Goal: Task Accomplishment & Management: Manage account settings

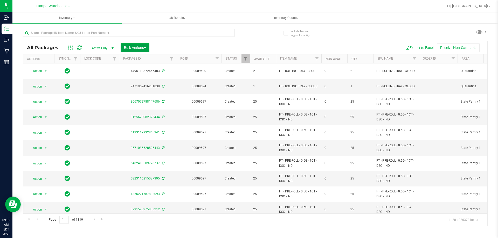
click at [133, 45] on button "Bulk Actions" at bounding box center [135, 47] width 29 height 9
click at [140, 58] on span "Add to outbound order" at bounding box center [141, 59] width 35 height 4
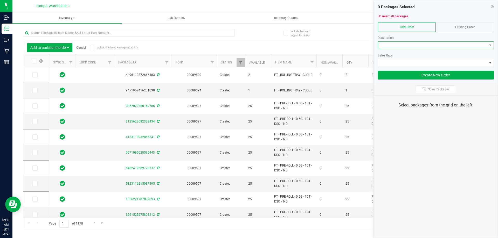
click at [415, 44] on span at bounding box center [432, 45] width 109 height 7
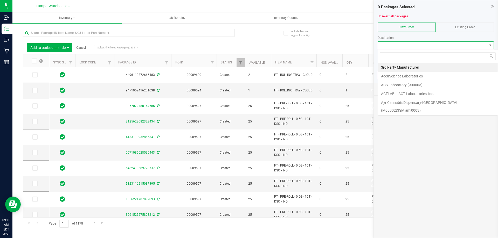
scroll to position [8, 116]
type input "jax"
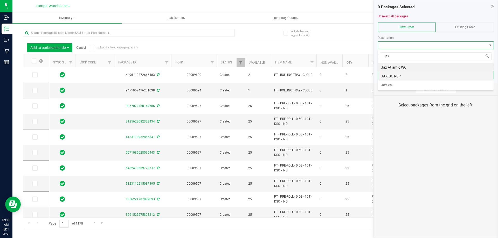
click at [402, 77] on li "JAX DC REP" at bounding box center [436, 76] width 116 height 9
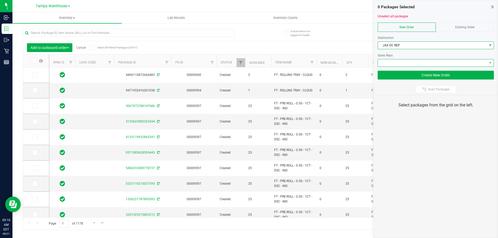
click at [416, 59] on span at bounding box center [432, 62] width 109 height 7
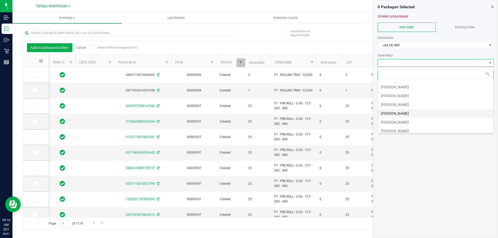
scroll to position [26, 0]
click at [402, 110] on li "[PERSON_NAME]" at bounding box center [436, 112] width 116 height 9
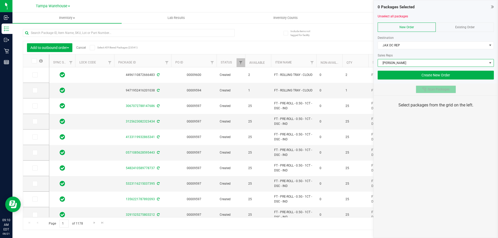
click at [424, 93] on button "Scan Packages" at bounding box center [436, 90] width 40 height 8
click at [434, 134] on div "0 Packages Selected Unselect all packages New Order Existing Order Destination …" at bounding box center [436, 119] width 125 height 238
click at [419, 137] on div "0 Packages Selected Unselect all packages New Order Existing Order Destination …" at bounding box center [436, 119] width 125 height 238
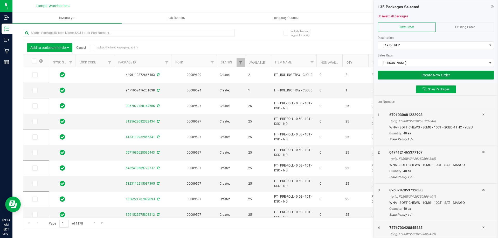
click at [403, 77] on button "Create New Order" at bounding box center [436, 75] width 116 height 9
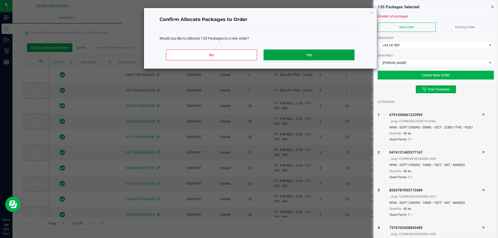
click at [305, 53] on button "Yes" at bounding box center [309, 55] width 91 height 11
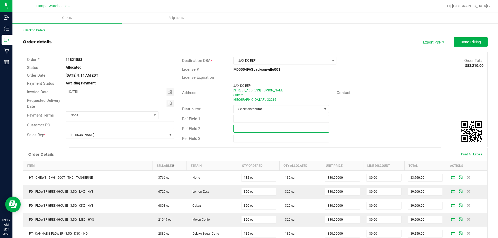
click at [278, 129] on input "text" at bounding box center [280, 129] width 95 height 8
paste input "cannabis"
type input "cannabis"
click at [267, 119] on input "text" at bounding box center [280, 119] width 95 height 8
type input "JAX DC PG2"
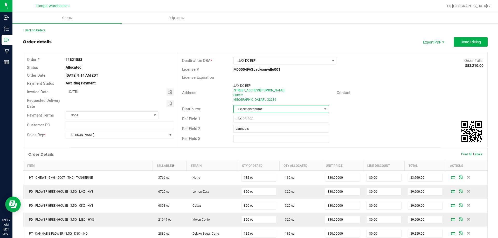
click at [270, 111] on span "Select distributor" at bounding box center [278, 109] width 88 height 7
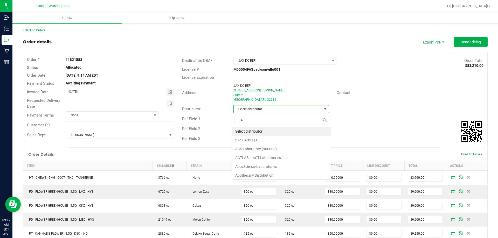
scroll to position [8, 94]
type input "TAM"
click at [252, 139] on li "Tampa Warehouse" at bounding box center [279, 140] width 94 height 9
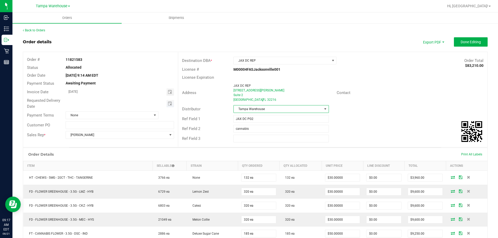
click at [172, 104] on span "Toggle calendar" at bounding box center [171, 103] width 8 height 7
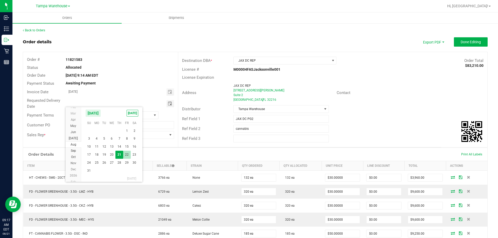
click at [125, 154] on span "22" at bounding box center [127, 155] width 8 height 8
type input "08/22/2025"
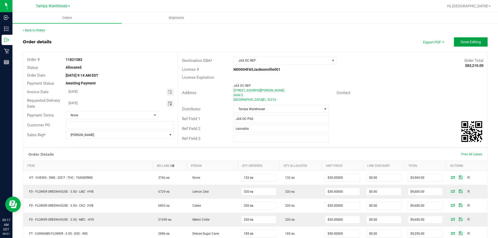
click at [454, 43] on button "Done Editing" at bounding box center [471, 41] width 34 height 9
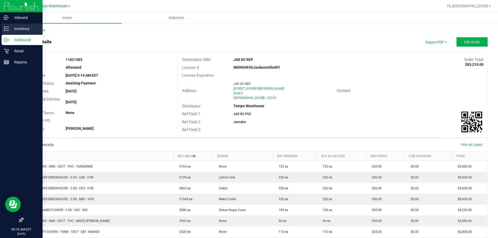
click at [9, 29] on p "Inventory" at bounding box center [24, 29] width 31 height 6
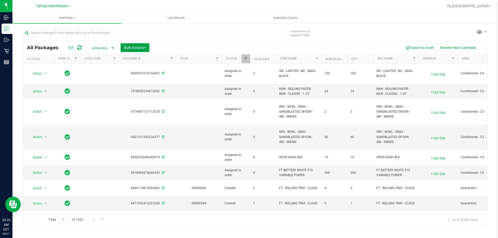
click at [139, 44] on button "Bulk Actions" at bounding box center [135, 47] width 29 height 9
click at [143, 58] on span "Add to outbound order" at bounding box center [141, 59] width 35 height 4
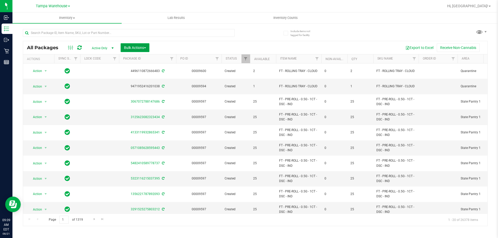
click at [141, 46] on span "Bulk Actions" at bounding box center [135, 48] width 22 height 4
click at [150, 58] on span "Add to outbound order" at bounding box center [141, 59] width 35 height 4
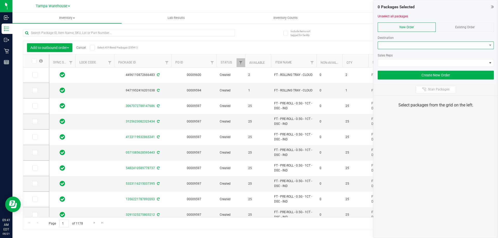
click at [422, 46] on span at bounding box center [432, 45] width 109 height 7
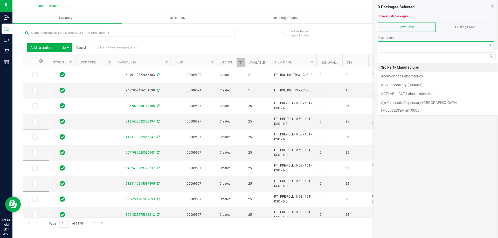
scroll to position [8, 116]
type input "jax"
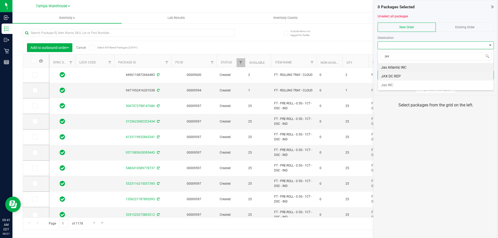
click at [413, 75] on li "JAX DC REP" at bounding box center [436, 76] width 116 height 9
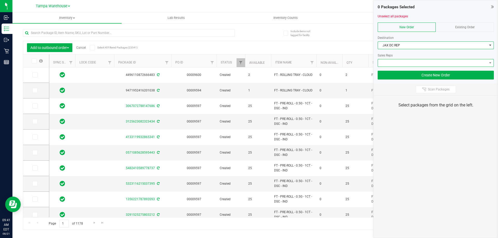
click at [412, 62] on span at bounding box center [432, 62] width 109 height 7
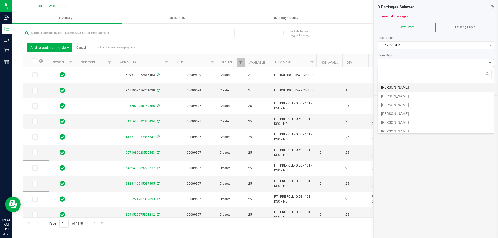
scroll to position [26, 0]
click at [408, 110] on li "[PERSON_NAME]" at bounding box center [436, 112] width 116 height 9
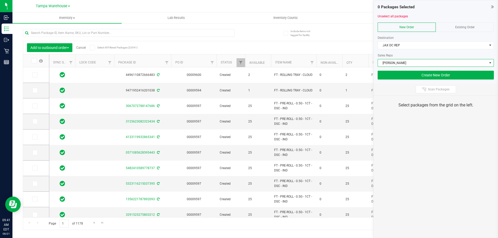
click at [423, 101] on div "Select packages from the grid on the left." at bounding box center [436, 105] width 124 height 19
click at [429, 90] on span "Scan Packages" at bounding box center [439, 89] width 22 height 4
click at [427, 129] on div "0 Packages Selected Unselect all packages New Order Existing Order Destination …" at bounding box center [436, 119] width 125 height 238
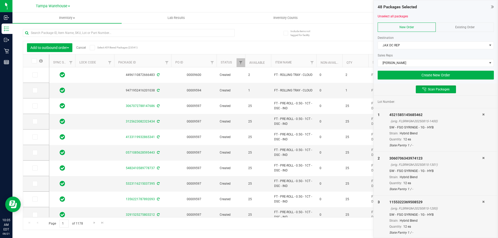
click at [472, 92] on div "Scan Packages" at bounding box center [436, 90] width 124 height 12
click at [454, 79] on button "Create New Order" at bounding box center [436, 75] width 116 height 9
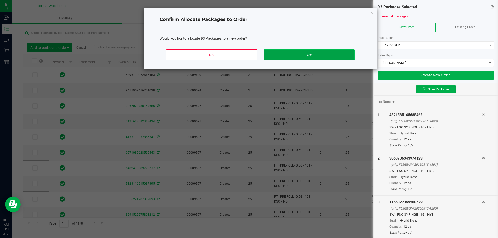
click at [344, 56] on button "Yes" at bounding box center [309, 55] width 91 height 11
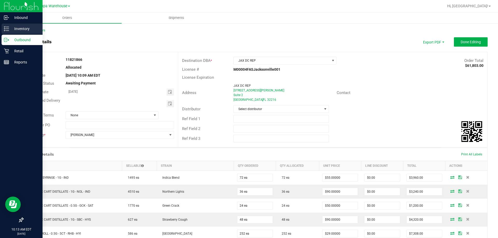
click at [7, 29] on line at bounding box center [7, 29] width 3 height 0
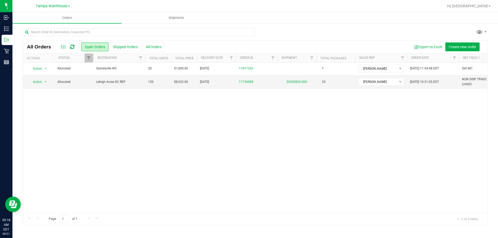
click at [74, 47] on icon at bounding box center [72, 46] width 4 height 5
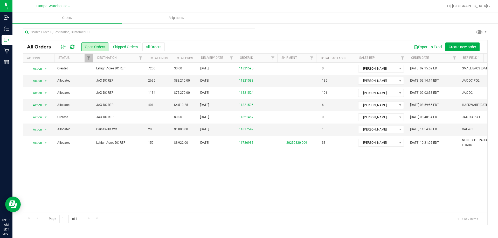
click at [72, 47] on icon at bounding box center [72, 46] width 4 height 5
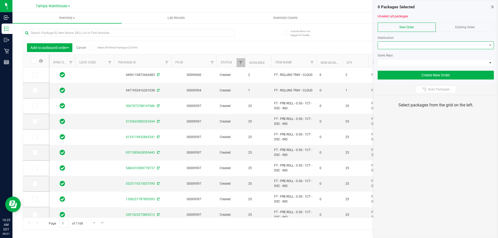
click at [403, 44] on span at bounding box center [432, 45] width 109 height 7
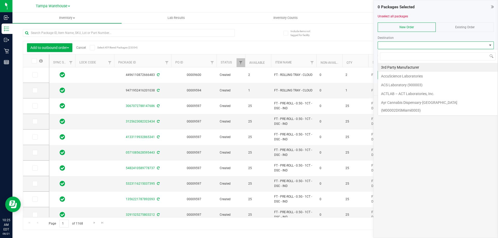
scroll to position [8, 116]
type input "LEH"
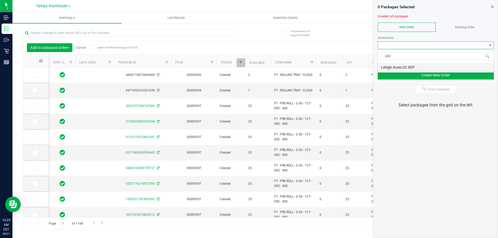
click at [395, 67] on li "Lehigh Acres DC REP" at bounding box center [436, 67] width 116 height 9
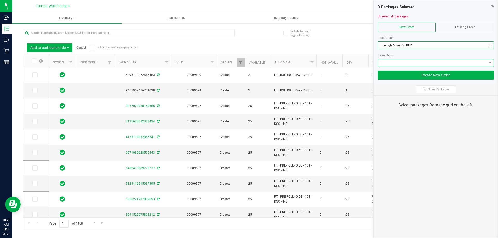
click at [401, 59] on span at bounding box center [436, 63] width 116 height 8
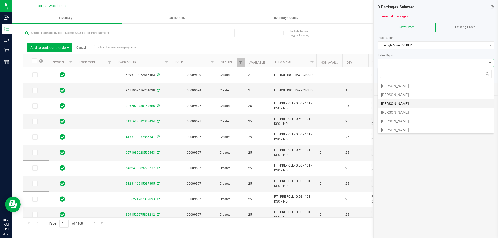
scroll to position [26, 0]
click at [403, 112] on li "[PERSON_NAME]" at bounding box center [436, 112] width 116 height 9
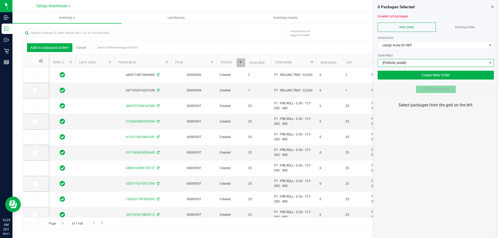
click at [426, 92] on button "Scan Packages" at bounding box center [436, 90] width 40 height 8
click at [426, 132] on div "0 Packages Selected Unselect all packages New Order Existing Order Destination …" at bounding box center [436, 119] width 125 height 238
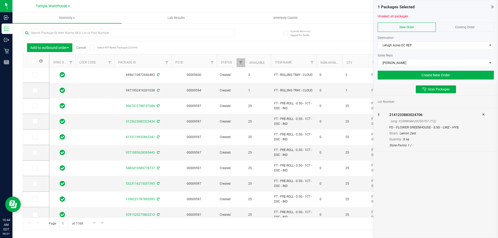
click at [444, 176] on div "Lot Number: 1 2141233883024706 (orig. FLSRWGM-20250707-713) FD - FLOWER GREENHO…" at bounding box center [436, 167] width 124 height 143
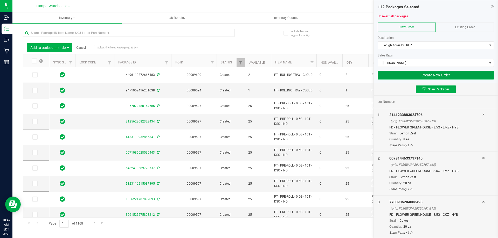
click at [388, 76] on button "Create New Order" at bounding box center [436, 75] width 116 height 9
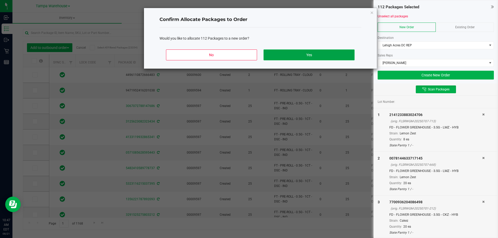
click at [301, 54] on button "Yes" at bounding box center [309, 55] width 91 height 11
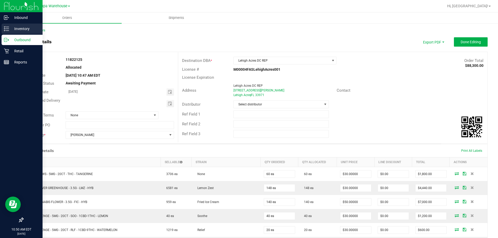
click at [10, 27] on p "Inventory" at bounding box center [24, 29] width 31 height 6
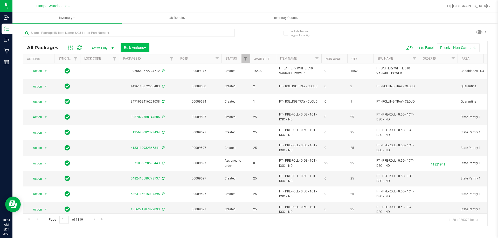
drag, startPoint x: 147, startPoint y: 43, endPoint x: 145, endPoint y: 49, distance: 6.2
click at [147, 43] on div "All Packages Active Only Active Only Lab Samples Locked All External Internal B…" at bounding box center [255, 47] width 464 height 13
click at [145, 49] on span "Bulk Actions" at bounding box center [135, 48] width 22 height 4
click at [146, 57] on div "Add to outbound order" at bounding box center [145, 60] width 42 height 8
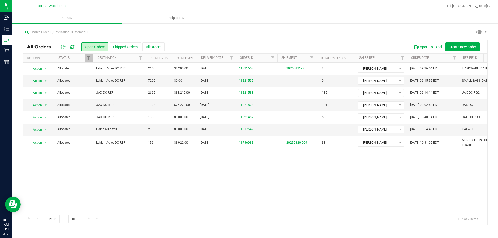
click at [72, 47] on icon at bounding box center [72, 46] width 4 height 5
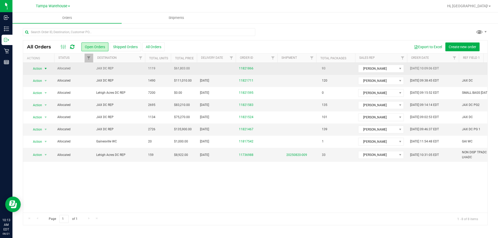
click at [40, 67] on span "Action" at bounding box center [35, 68] width 14 height 7
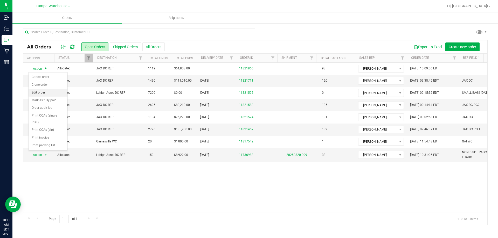
click at [45, 94] on li "Edit order" at bounding box center [48, 93] width 39 height 8
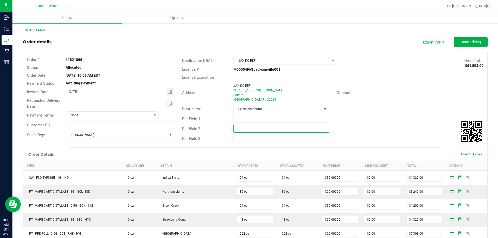
click at [261, 128] on input "text" at bounding box center [280, 129] width 95 height 8
paste input "cannabis"
type input "cannabis"
click at [257, 121] on input "text" at bounding box center [280, 119] width 95 height 8
type input "JAX DC PG5"
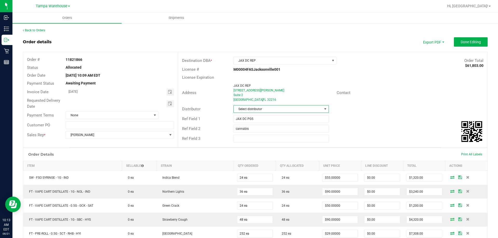
click at [263, 107] on span "Select distributor" at bounding box center [278, 109] width 88 height 7
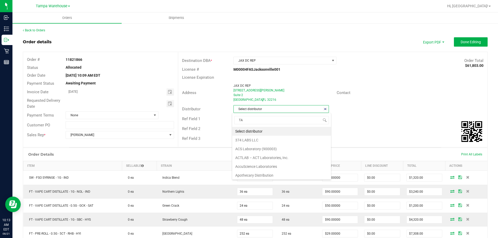
scroll to position [8, 94]
type input "TAM"
click at [258, 141] on li "Tampa Warehouse" at bounding box center [279, 140] width 94 height 9
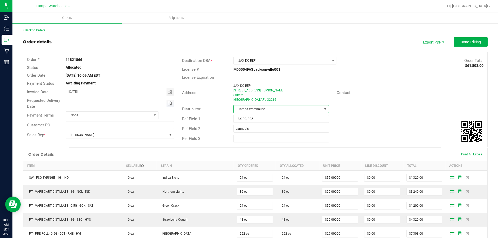
click at [168, 105] on span "Toggle calendar" at bounding box center [170, 104] width 4 height 4
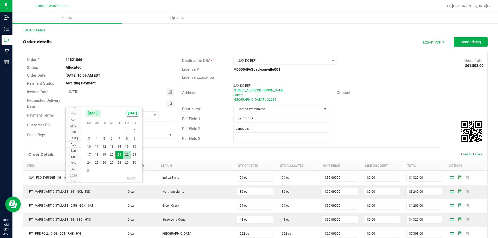
click at [129, 152] on span "22" at bounding box center [127, 155] width 8 height 8
type input "08/22/2025"
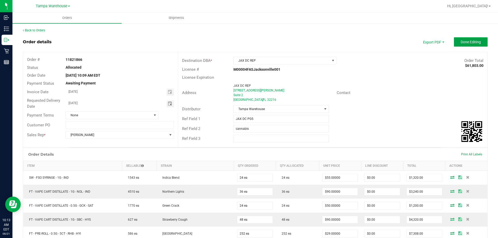
click at [461, 42] on span "Done Editing" at bounding box center [471, 42] width 20 height 4
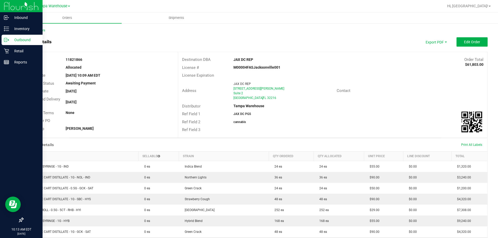
click at [16, 40] on p "Outbound" at bounding box center [24, 40] width 31 height 6
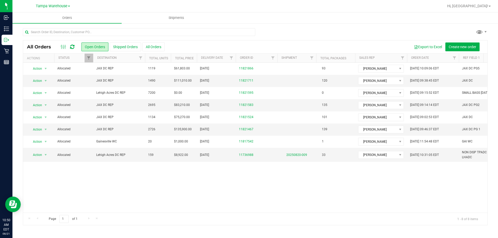
click at [72, 48] on icon at bounding box center [72, 46] width 4 height 5
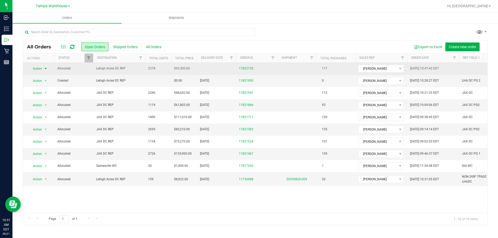
click at [36, 68] on span "Action" at bounding box center [35, 68] width 14 height 7
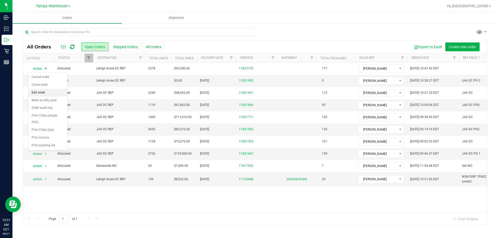
click at [49, 93] on li "Edit order" at bounding box center [48, 93] width 39 height 8
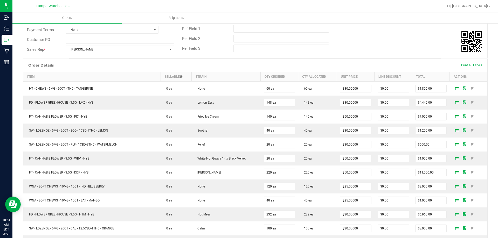
scroll to position [11, 0]
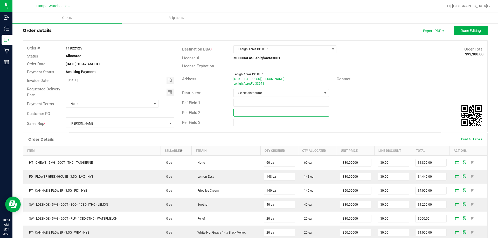
click at [276, 113] on input "text" at bounding box center [280, 113] width 95 height 8
paste input "cannabis"
type input "cannabis"
click at [271, 102] on input "text" at bounding box center [280, 103] width 95 height 8
type input "LHA DC PG1"
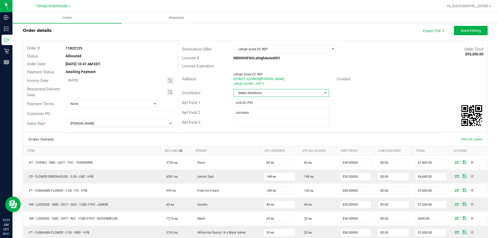
click at [266, 91] on span "Select distributor" at bounding box center [278, 93] width 88 height 7
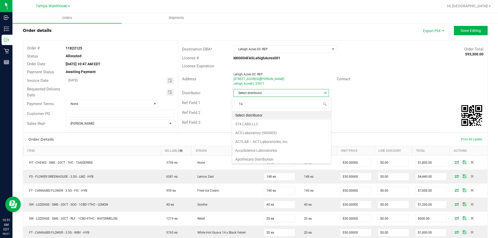
scroll to position [8, 94]
type input "TAM"
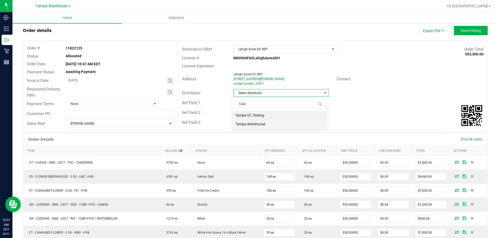
click at [251, 124] on li "Tampa Warehouse" at bounding box center [279, 124] width 94 height 9
click at [169, 93] on span "Toggle calendar" at bounding box center [170, 92] width 4 height 4
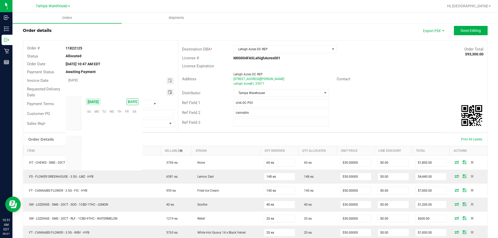
scroll to position [84081, 0]
click at [125, 143] on span "22" at bounding box center [127, 144] width 8 height 8
type input "08/22/2025"
click at [468, 29] on span "Done Editing" at bounding box center [471, 31] width 20 height 4
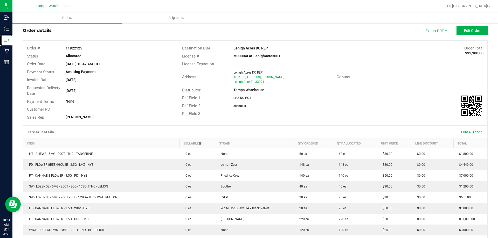
click at [0, 0] on p "Outbound" at bounding box center [0, 0] width 0 height 0
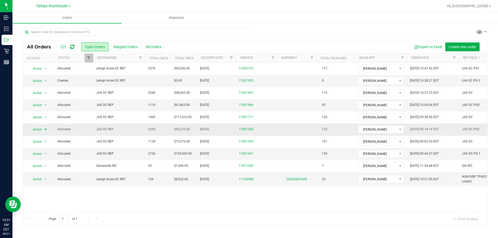
click at [39, 128] on span "Action" at bounding box center [35, 129] width 14 height 7
click at [43, 156] on li "Edit order" at bounding box center [48, 154] width 39 height 8
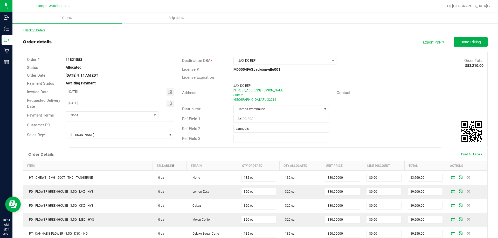
click at [39, 31] on link "Back to Orders" at bounding box center [34, 31] width 22 height 4
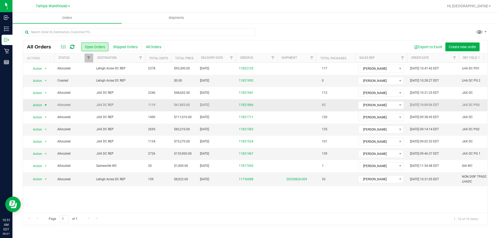
click at [47, 107] on span "select" at bounding box center [46, 105] width 4 height 4
click at [47, 129] on li "Edit order" at bounding box center [48, 130] width 39 height 8
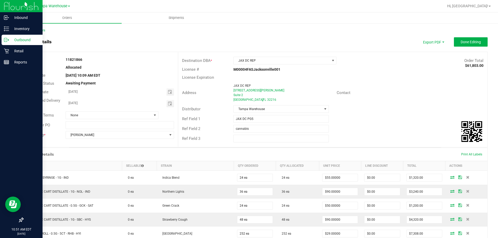
click at [9, 40] on icon at bounding box center [6, 39] width 5 height 5
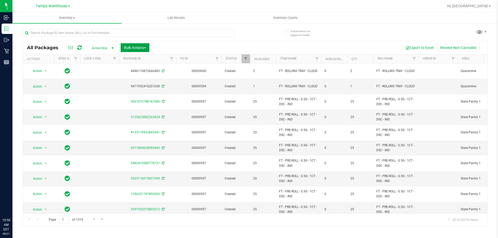
click at [140, 47] on span "Bulk Actions" at bounding box center [135, 48] width 22 height 4
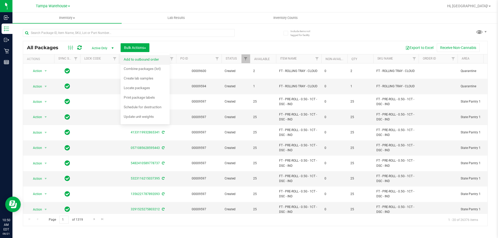
click at [140, 58] on span "Add to outbound order" at bounding box center [141, 59] width 35 height 4
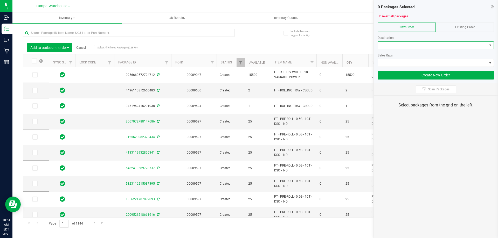
click at [394, 44] on span at bounding box center [432, 45] width 109 height 7
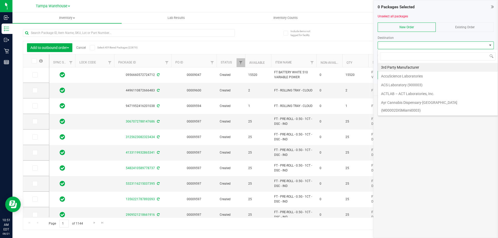
scroll to position [8, 116]
type input "LEH"
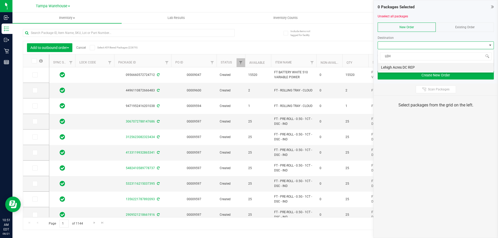
click at [407, 65] on li "Lehigh Acres DC REP" at bounding box center [436, 67] width 116 height 9
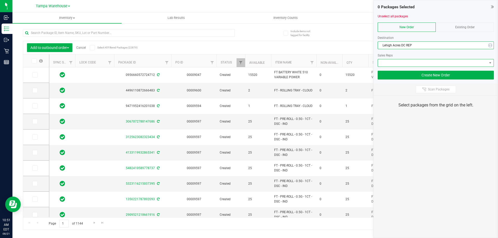
click at [407, 64] on span at bounding box center [432, 62] width 109 height 7
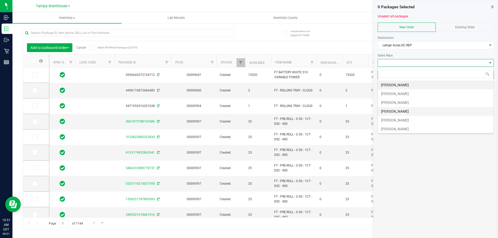
scroll to position [26, 0]
click at [403, 110] on li "[PERSON_NAME]" at bounding box center [436, 112] width 116 height 9
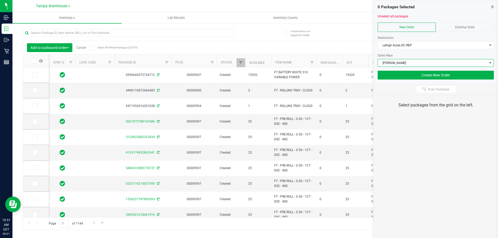
click at [419, 104] on div "Select packages from the grid on the left." at bounding box center [435, 105] width 111 height 6
